Goal: Complete application form

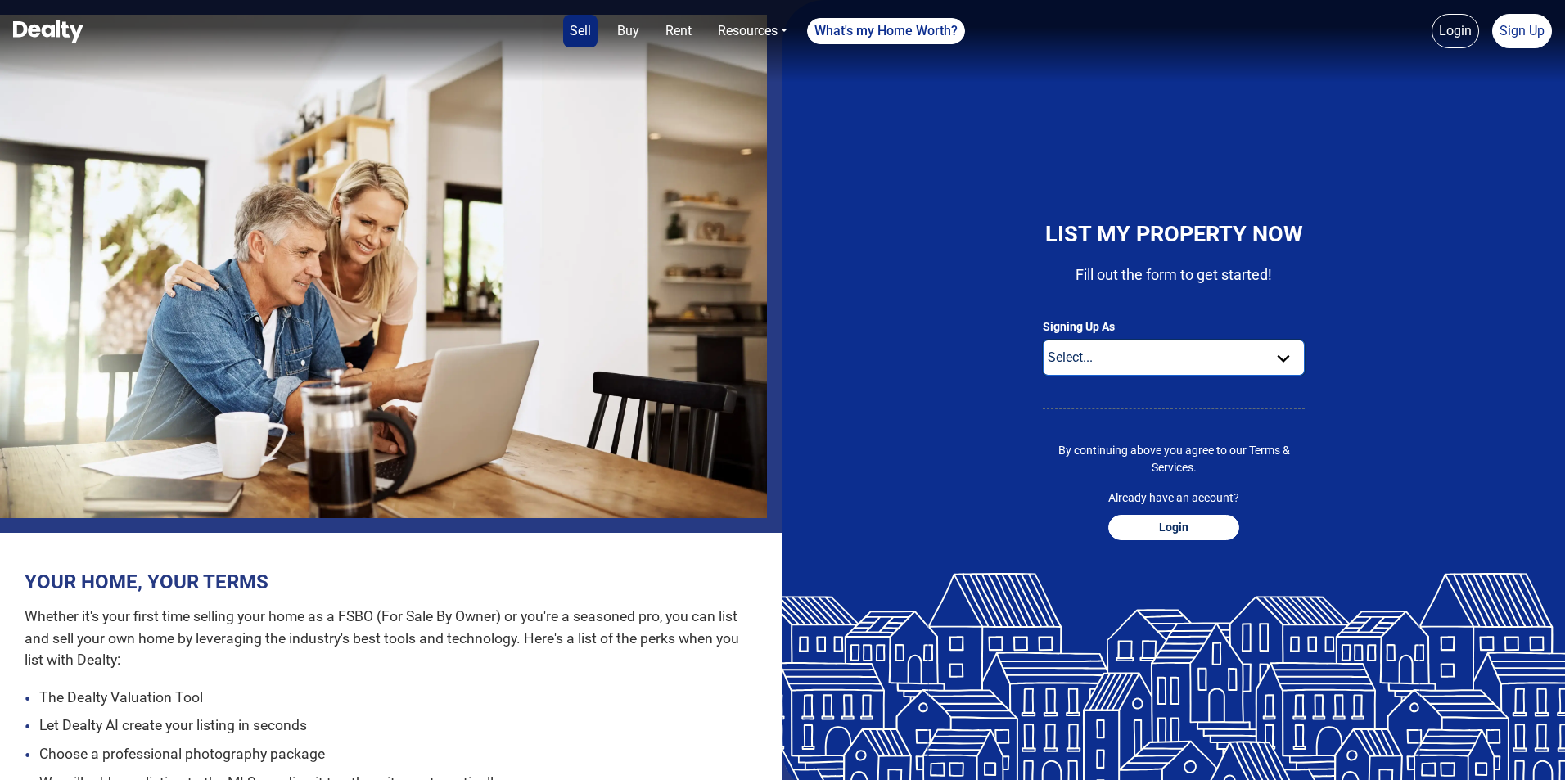
click at [1077, 374] on select "Select... Buyer For Sale By Owner Real Estate Agent" at bounding box center [1174, 358] width 262 height 36
select select "real-estate-agent"
click at [1043, 366] on select "Select... Buyer For Sale By Owner Real Estate Agent" at bounding box center [1174, 358] width 262 height 36
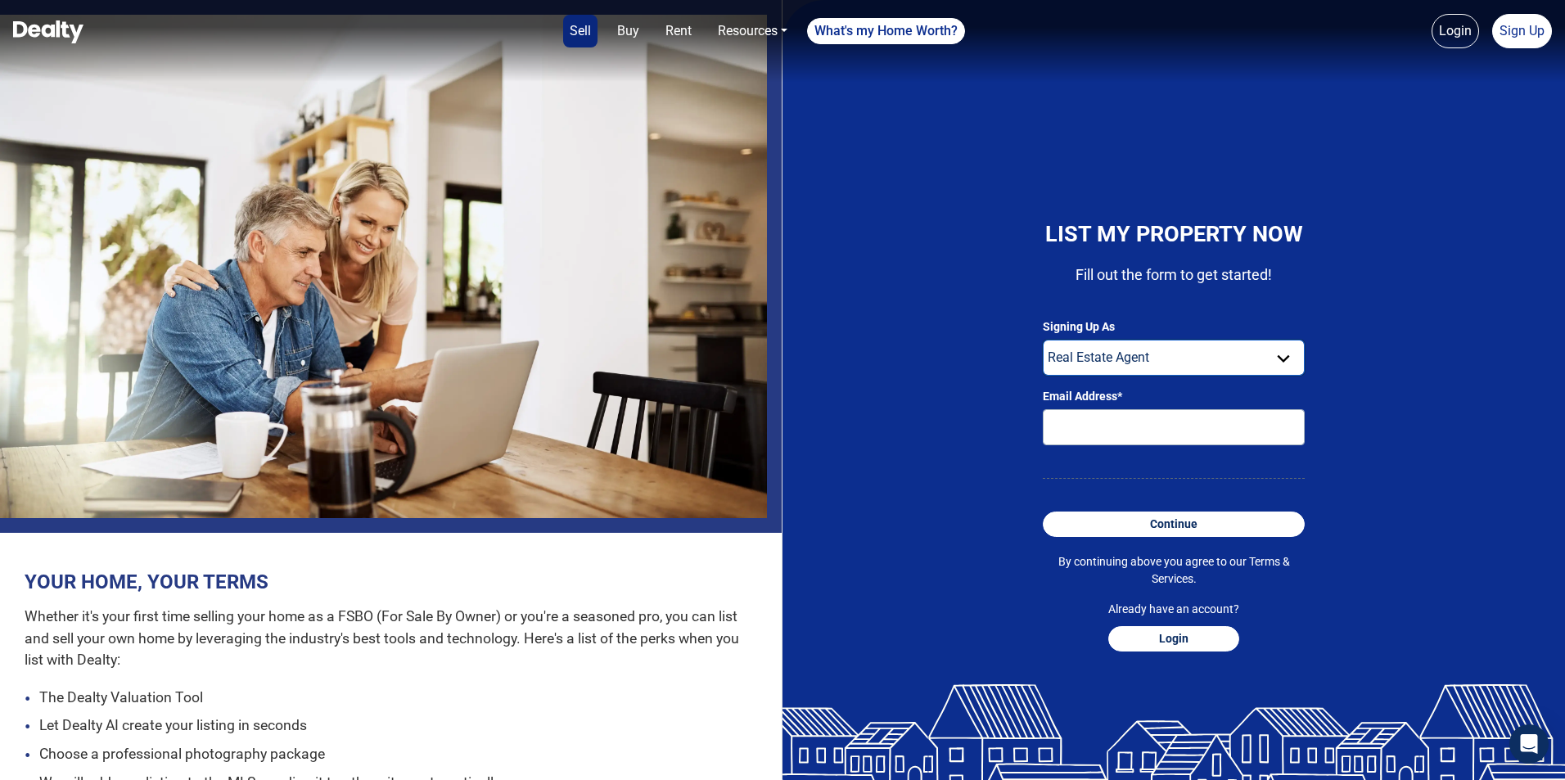
click at [1276, 369] on select "Select... Buyer For Sale By Owner Real Estate Agent" at bounding box center [1174, 358] width 262 height 36
click at [1043, 366] on select "Select... Buyer For Sale By Owner Real Estate Agent" at bounding box center [1174, 358] width 262 height 36
click at [1224, 440] on input "Email Address*" at bounding box center [1174, 427] width 262 height 36
type input "[PERSON_NAME][EMAIL_ADDRESS][DOMAIN_NAME]"
click at [735, 27] on link "Resources" at bounding box center [752, 31] width 83 height 33
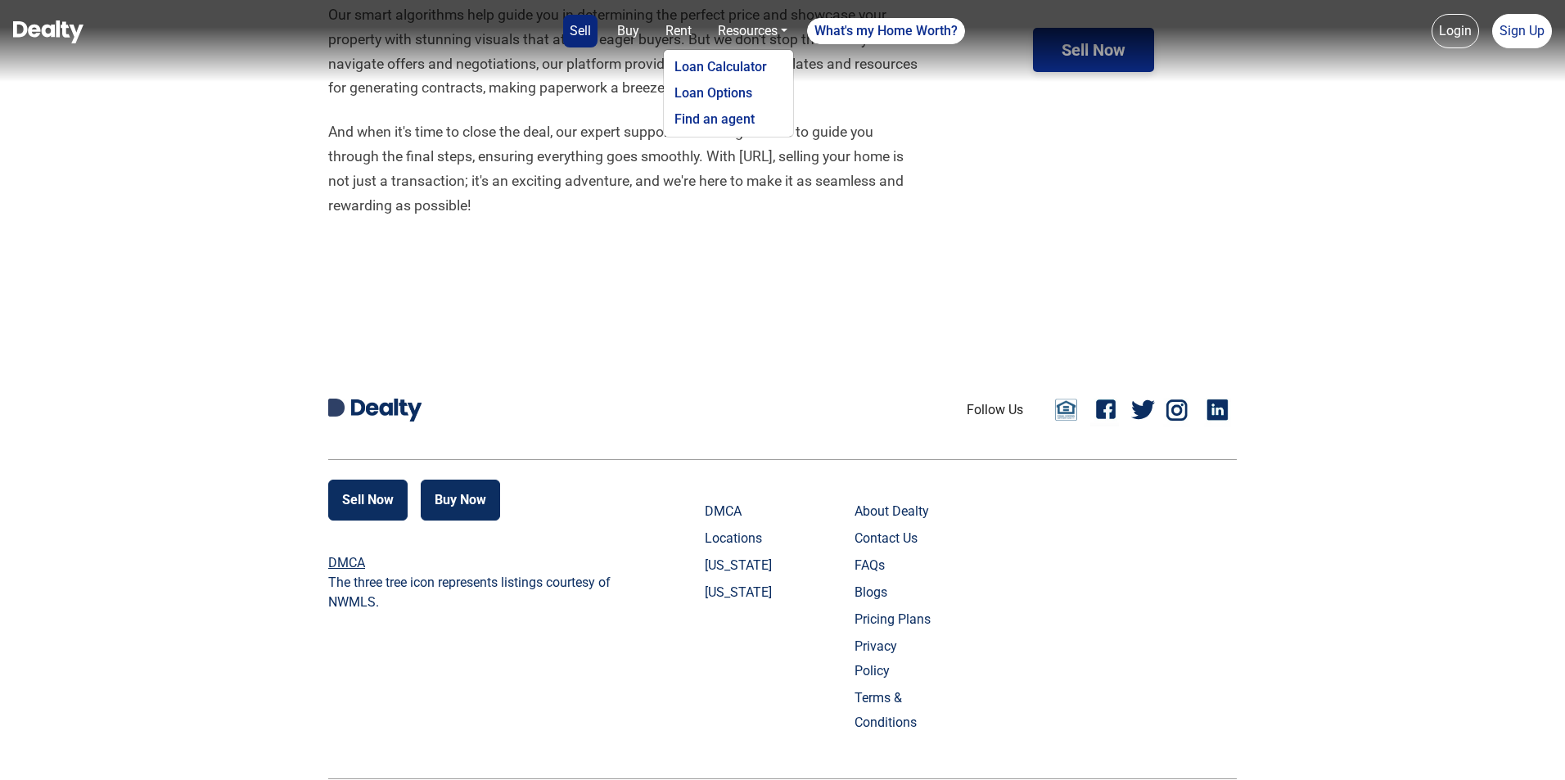
scroll to position [3274, 0]
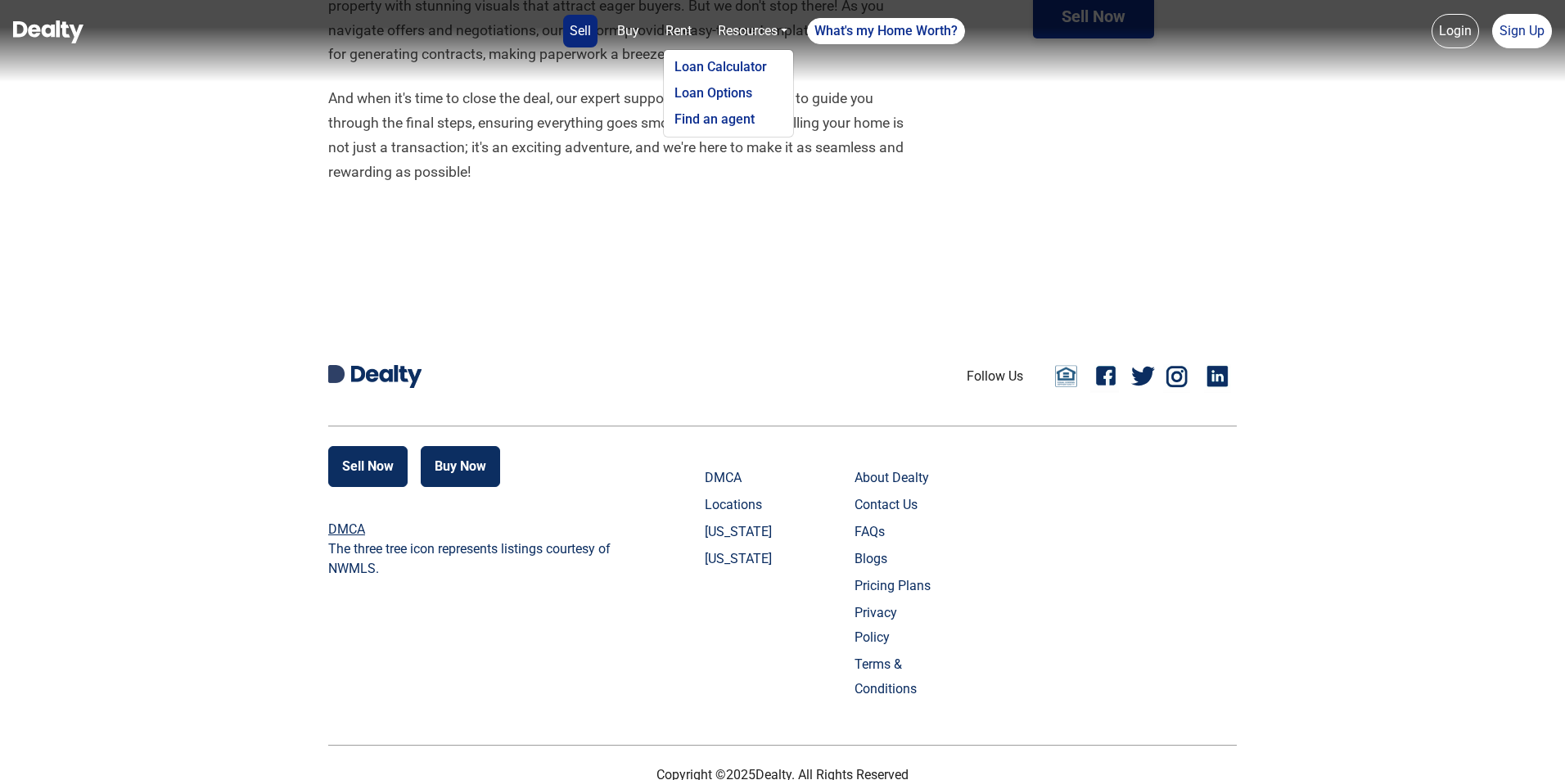
click at [1107, 393] on link "Facebook" at bounding box center [1106, 376] width 33 height 33
